Goal: Check status: Check status

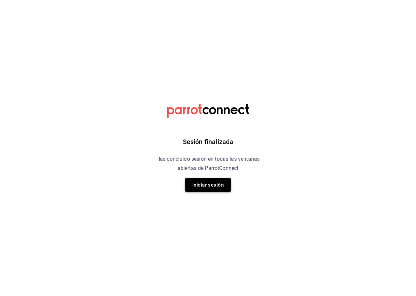
click at [211, 184] on button "Iniciar sesión" at bounding box center [208, 185] width 46 height 14
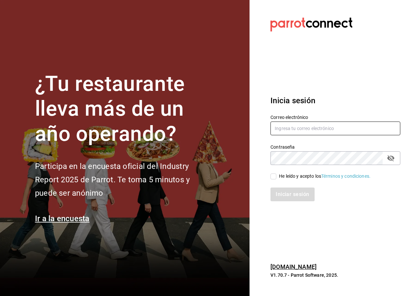
type input "[EMAIL_ADDRESS][DOMAIN_NAME]"
click at [276, 176] on input "He leído y acepto los Términos y condiciones." at bounding box center [273, 177] width 6 height 6
checkbox input "true"
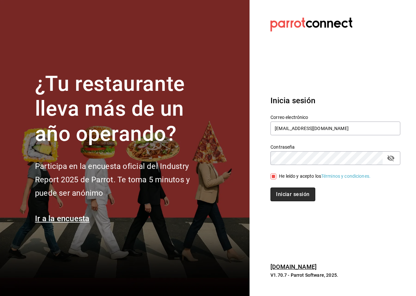
click at [290, 194] on button "Iniciar sesión" at bounding box center [292, 195] width 44 height 14
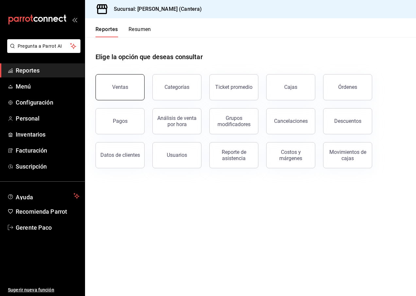
click at [121, 86] on div "Ventas" at bounding box center [120, 87] width 16 height 6
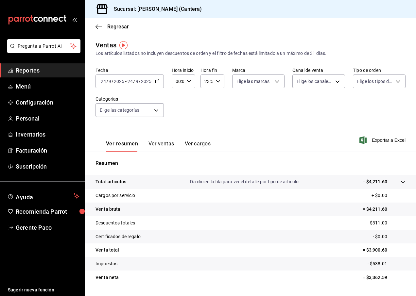
click at [121, 79] on input "2025" at bounding box center [118, 81] width 11 height 5
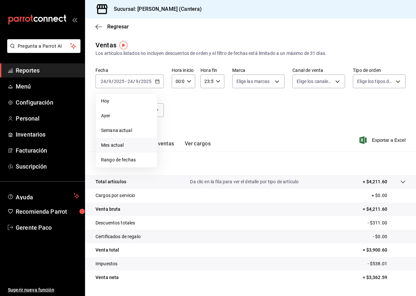
click at [115, 146] on span "Mes actual" at bounding box center [126, 145] width 51 height 7
